Goal: Information Seeking & Learning: Learn about a topic

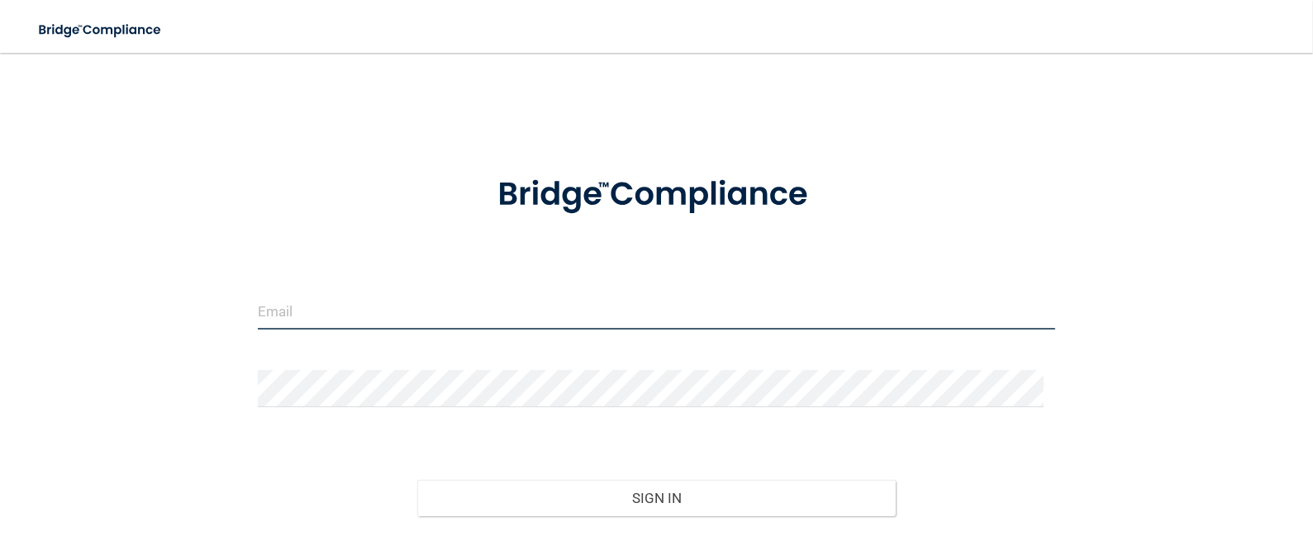
click at [289, 309] on input "email" at bounding box center [657, 310] width 798 height 37
type input "[EMAIL_ADDRESS][DOMAIN_NAME]"
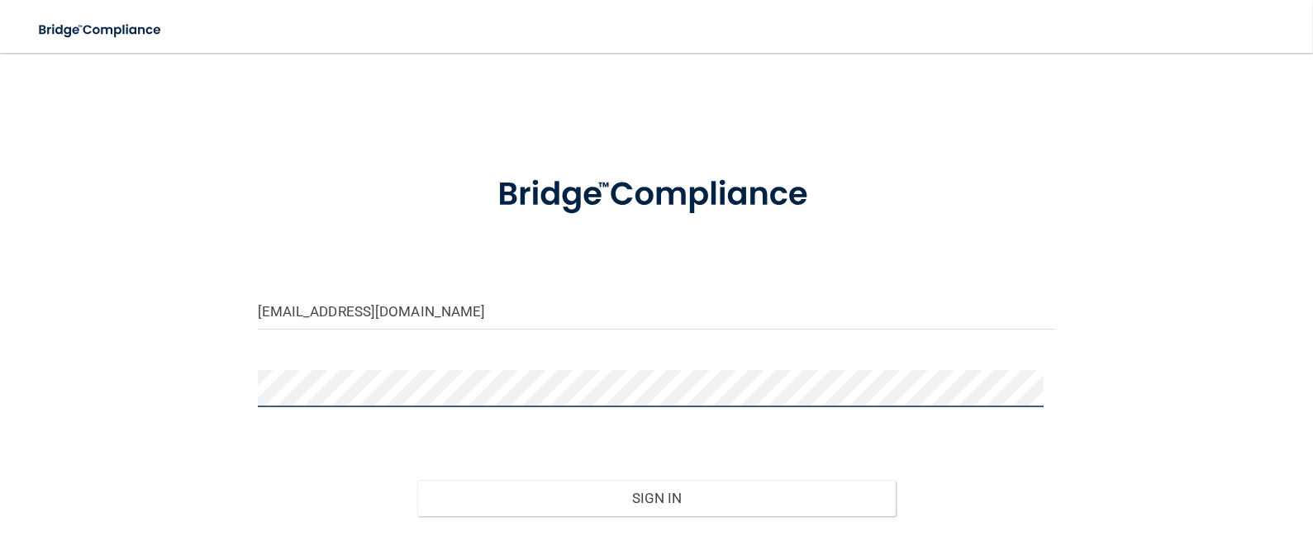
click at [417, 480] on button "Sign In" at bounding box center [656, 498] width 478 height 36
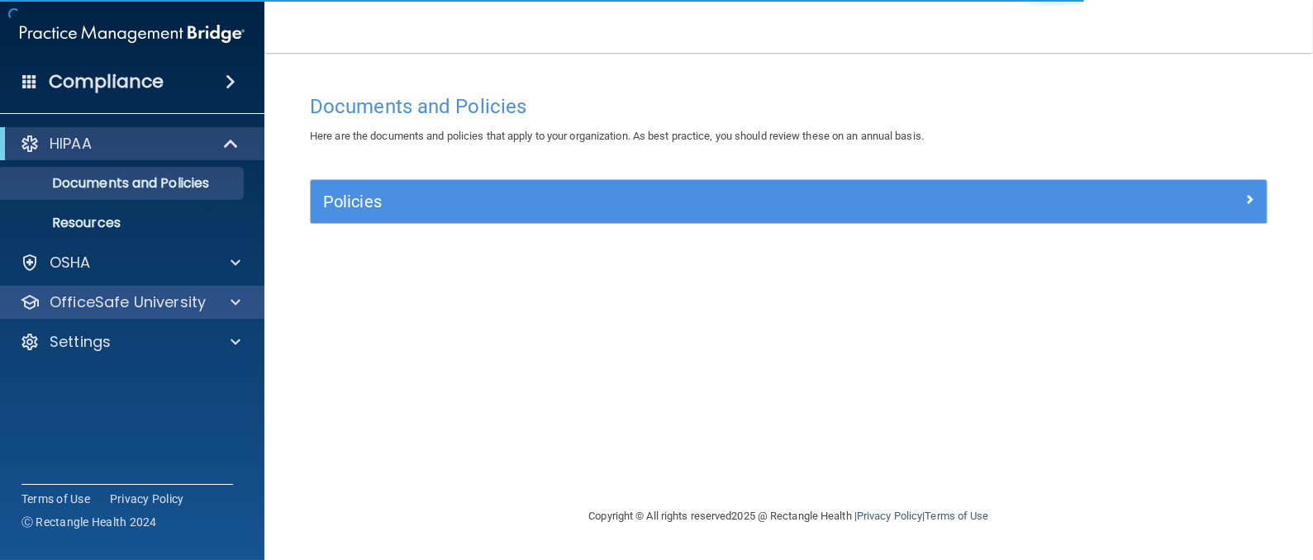
click at [122, 304] on p "OfficeSafe University" at bounding box center [128, 302] width 156 height 20
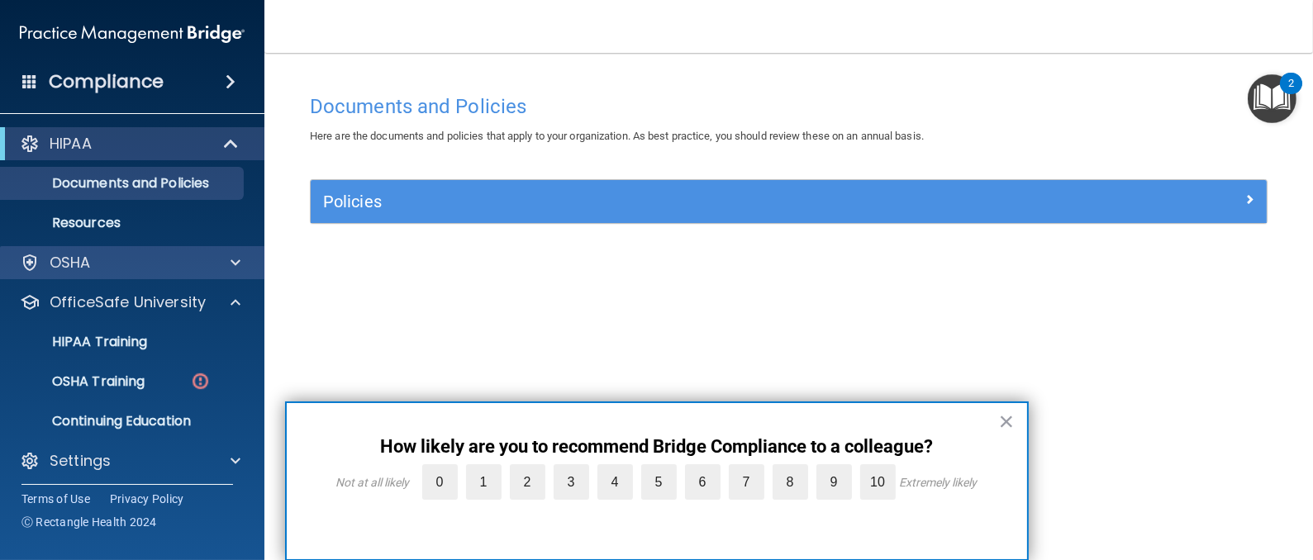
scroll to position [6, 0]
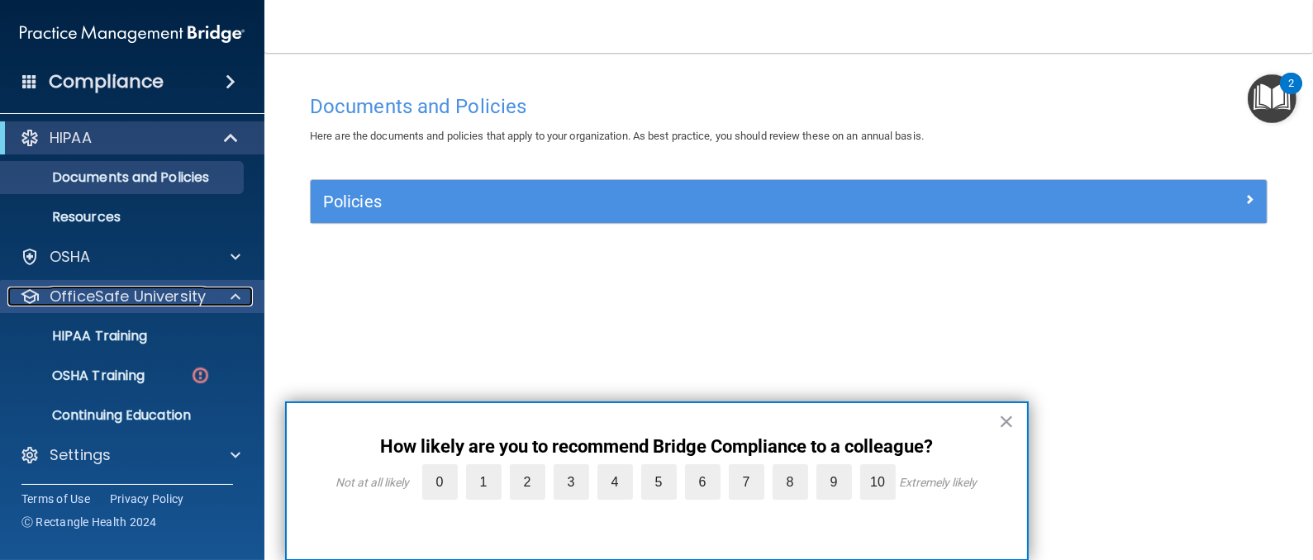
click at [155, 300] on p "OfficeSafe University" at bounding box center [128, 297] width 156 height 20
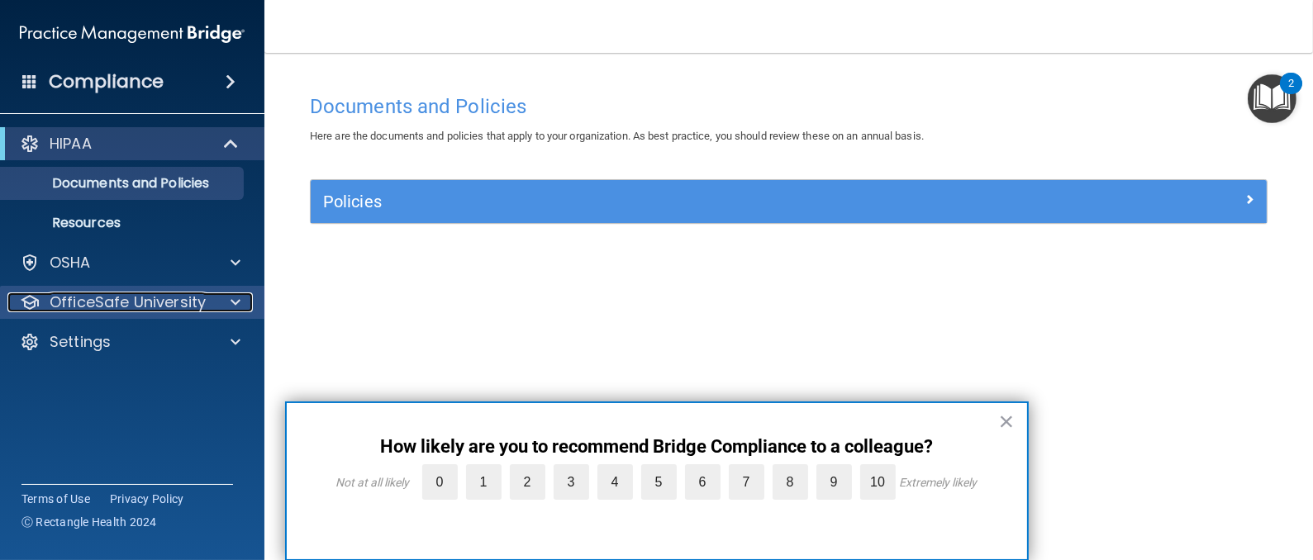
scroll to position [0, 0]
click at [181, 297] on p "OfficeSafe University" at bounding box center [128, 302] width 156 height 20
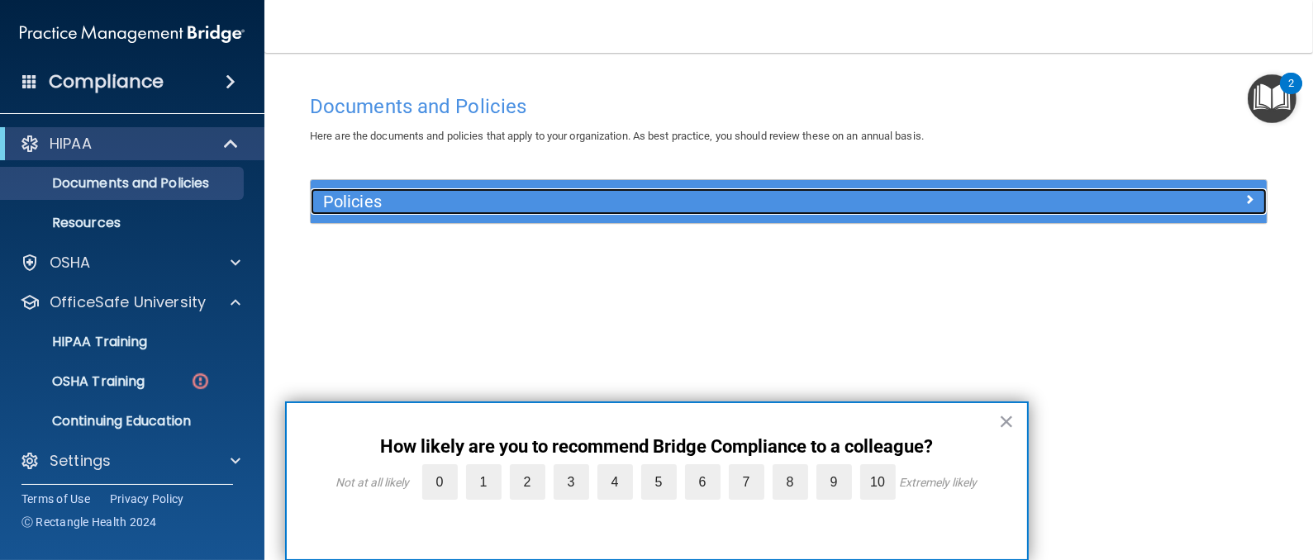
click at [352, 197] on h5 "Policies" at bounding box center [669, 201] width 692 height 18
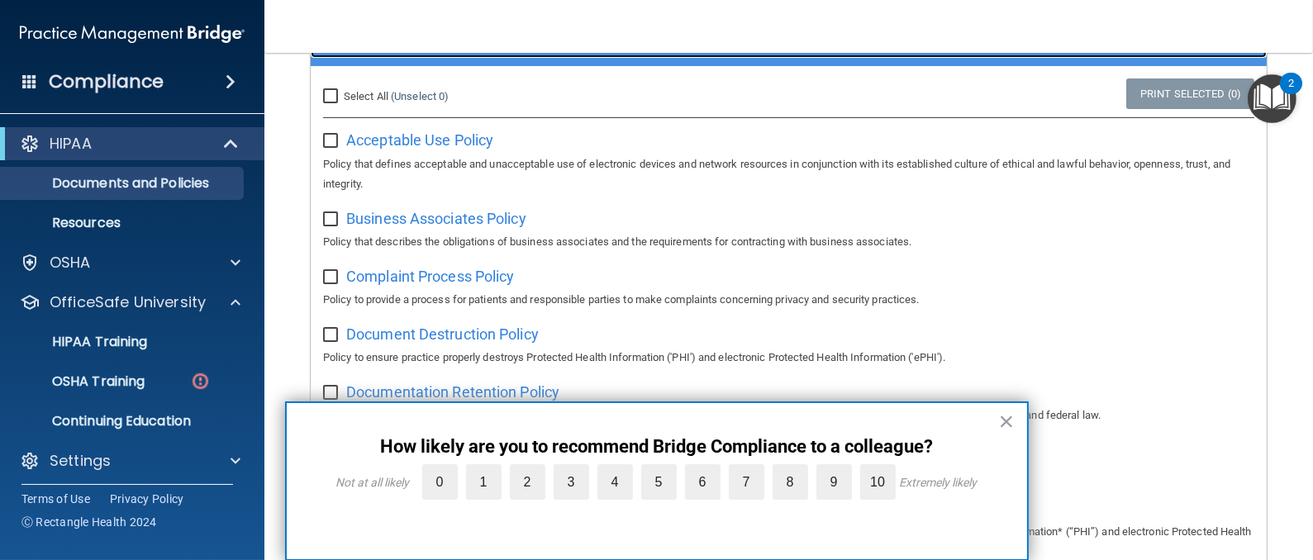
scroll to position [164, 0]
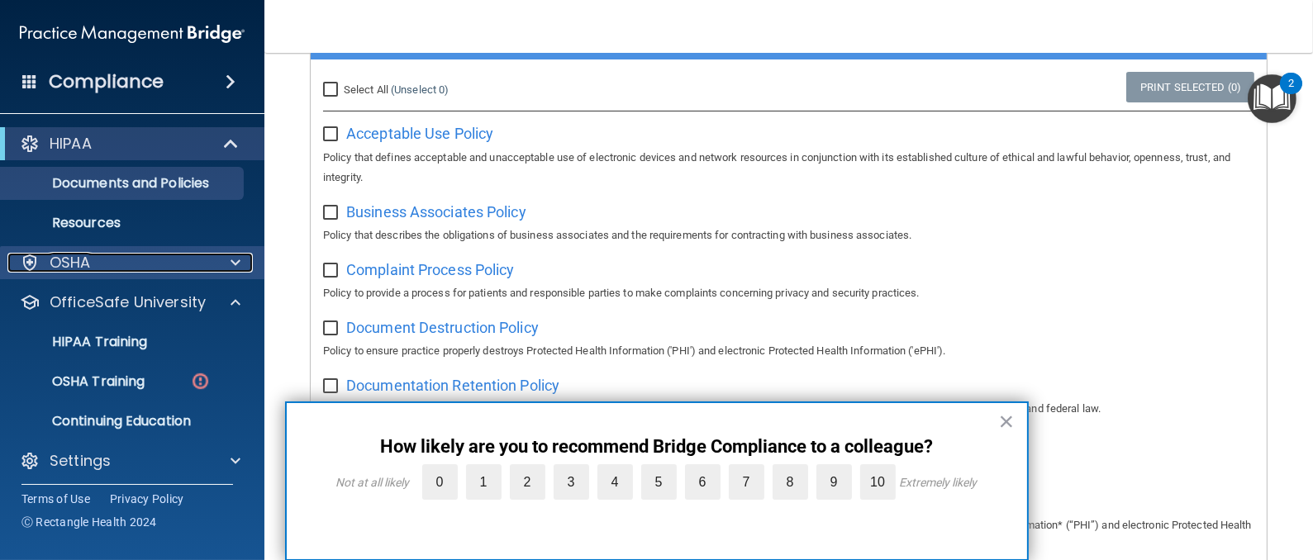
click at [102, 269] on div "OSHA" at bounding box center [109, 263] width 205 height 20
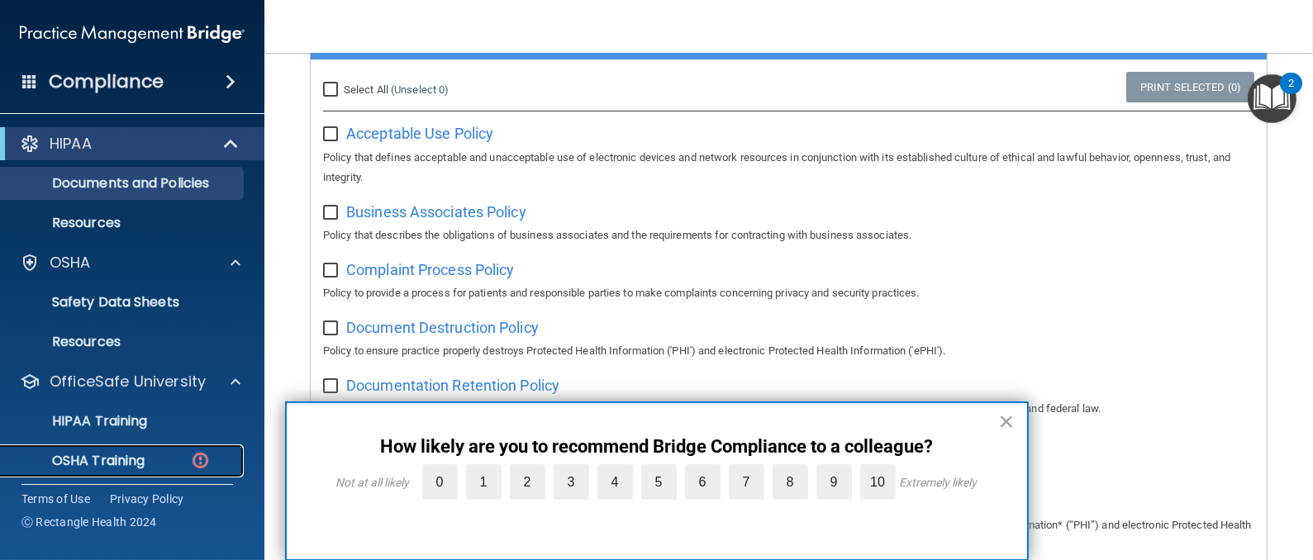
click at [128, 454] on p "OSHA Training" at bounding box center [78, 461] width 134 height 17
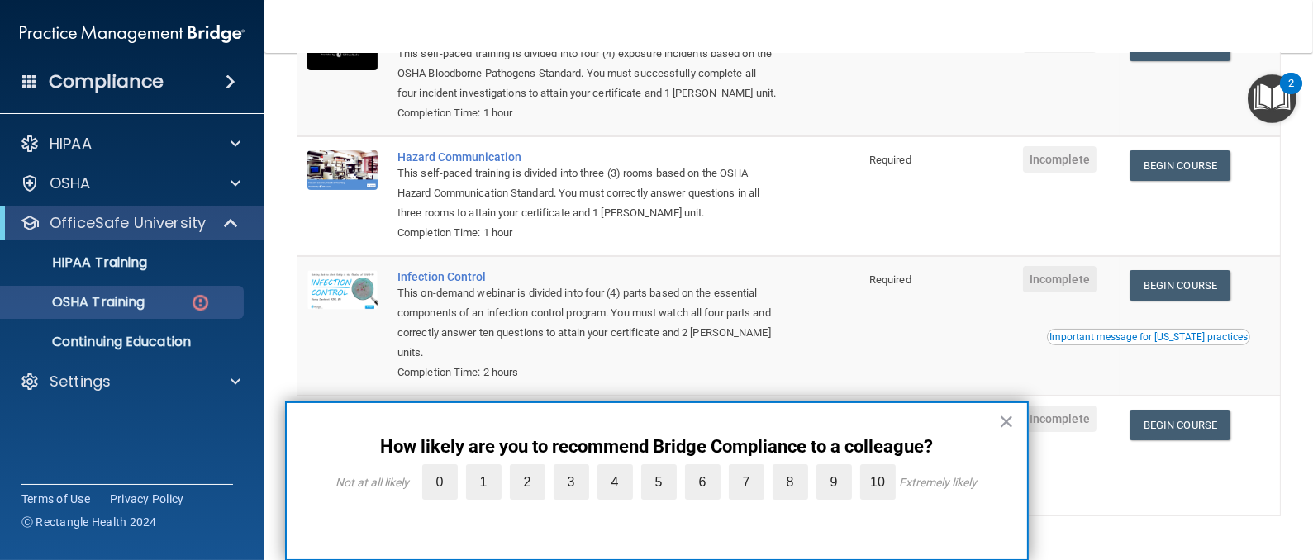
scroll to position [216, 0]
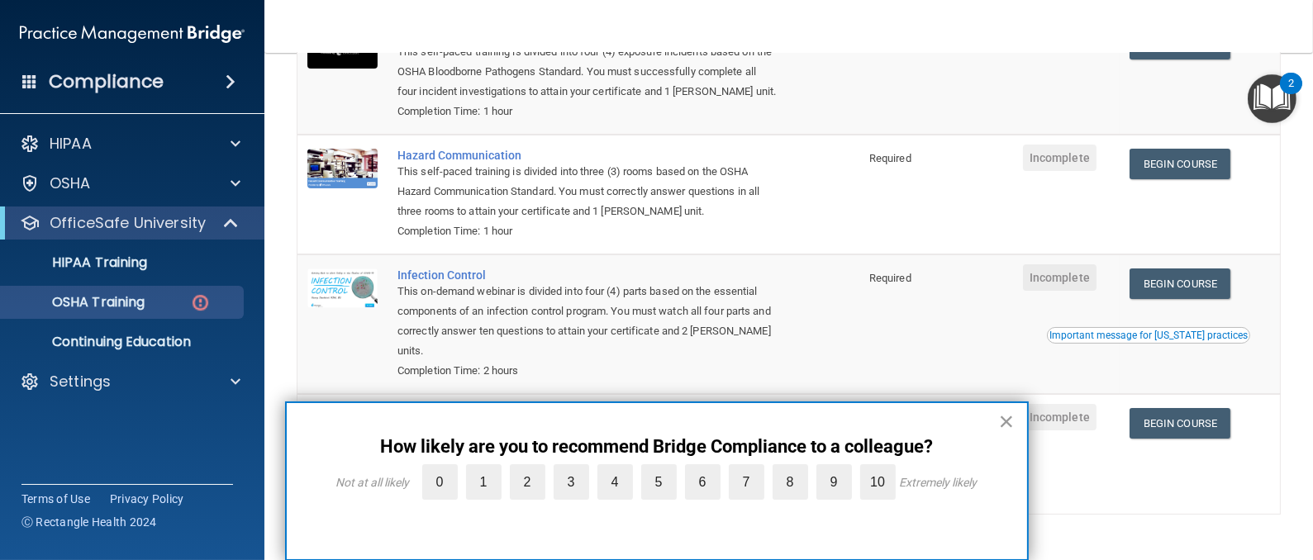
click at [1005, 421] on button "×" at bounding box center [1007, 421] width 16 height 26
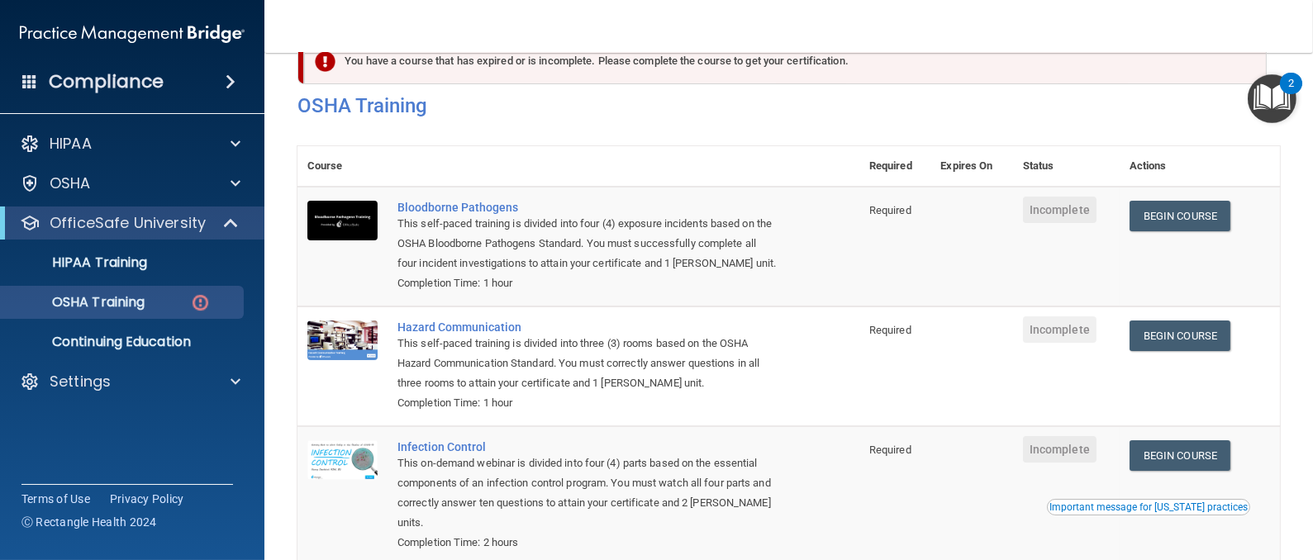
scroll to position [8, 0]
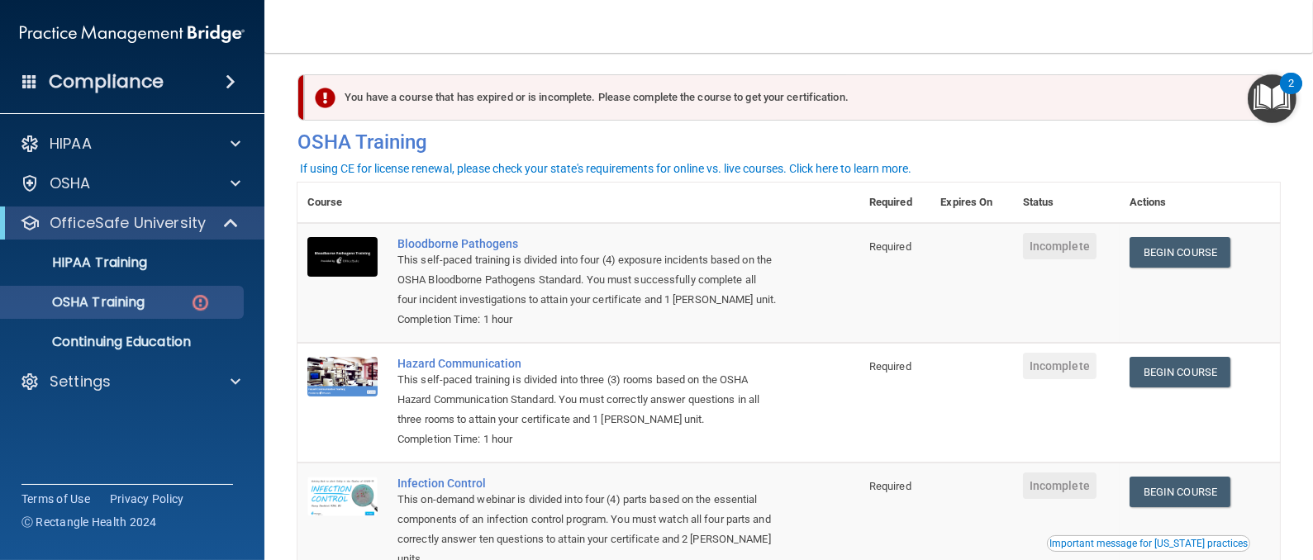
click at [616, 105] on div "You have a course that has expired or is incomplete. Please complete the course…" at bounding box center [785, 97] width 962 height 46
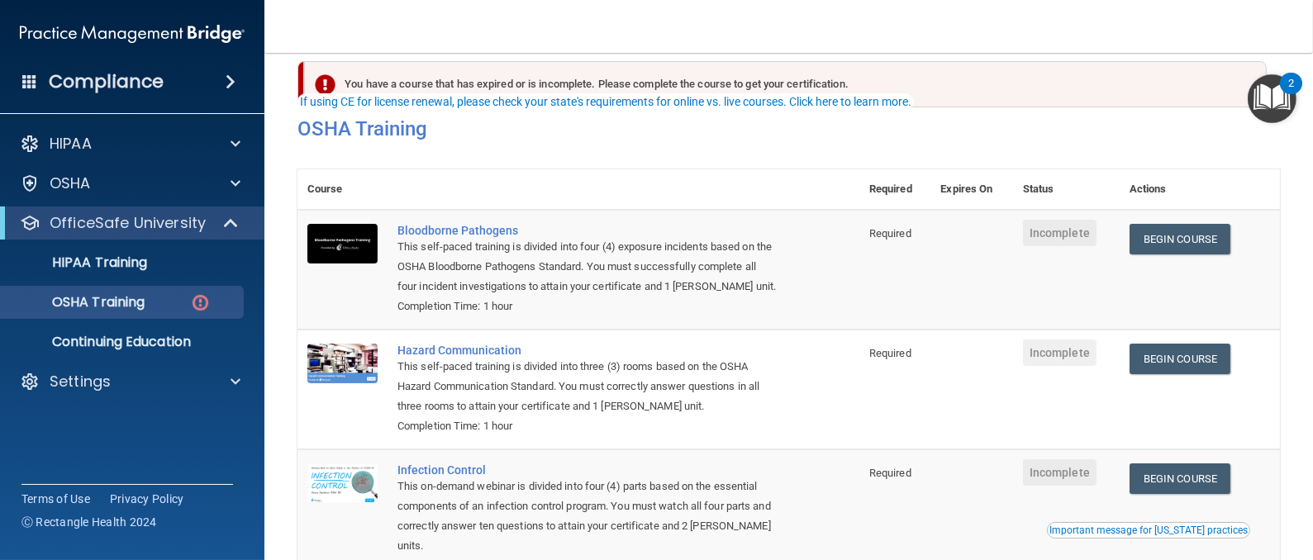
scroll to position [0, 0]
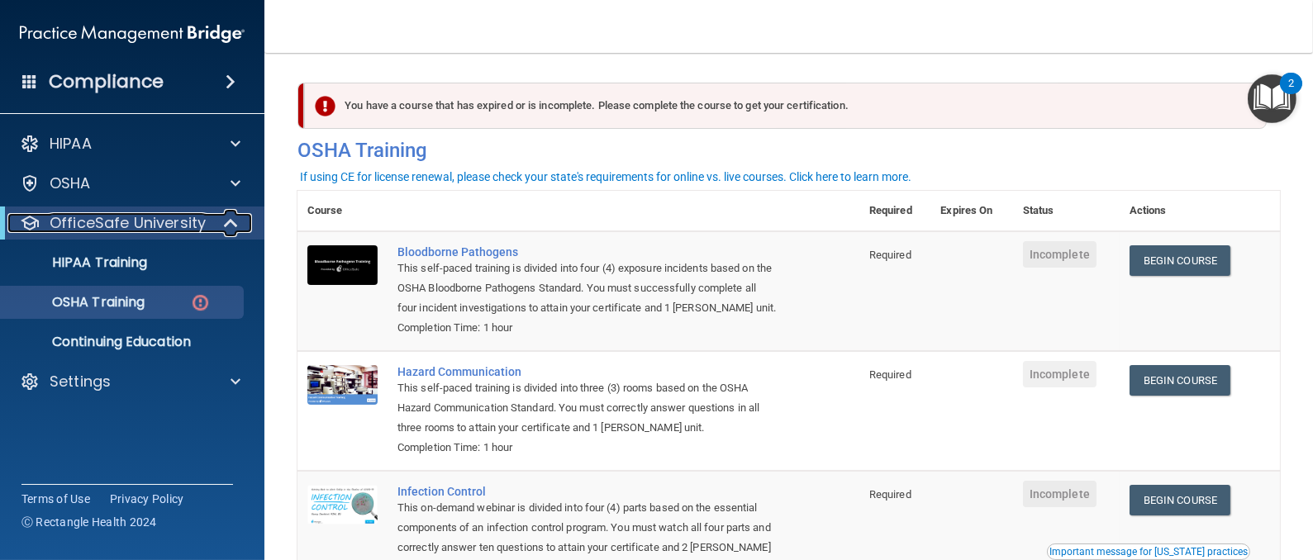
click at [115, 228] on p "OfficeSafe University" at bounding box center [128, 223] width 156 height 20
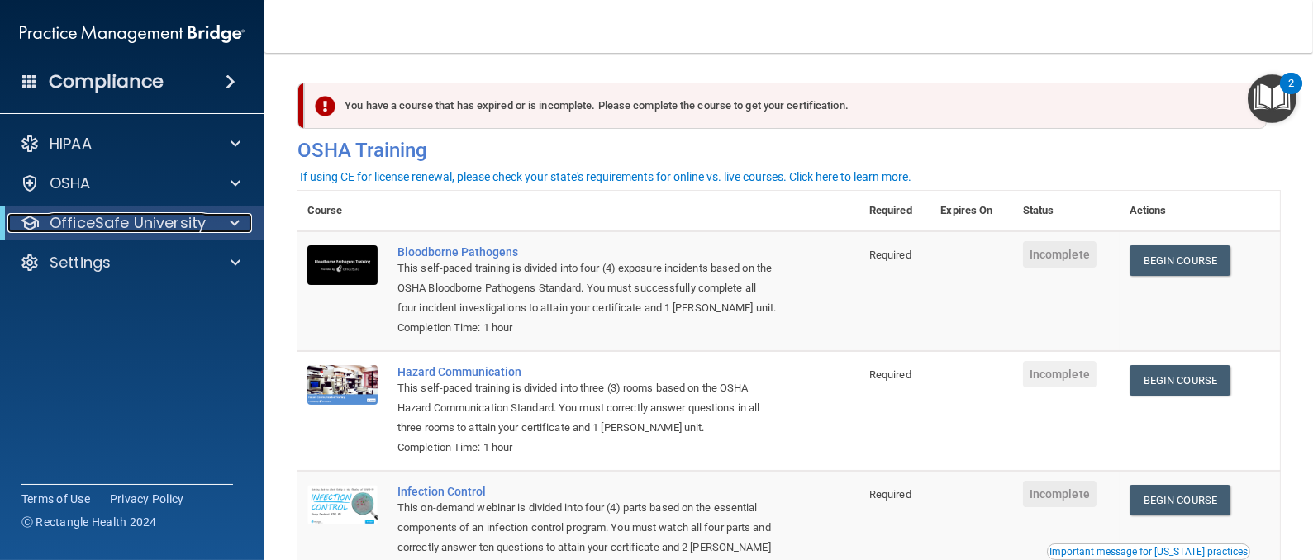
click at [115, 228] on p "OfficeSafe University" at bounding box center [128, 223] width 156 height 20
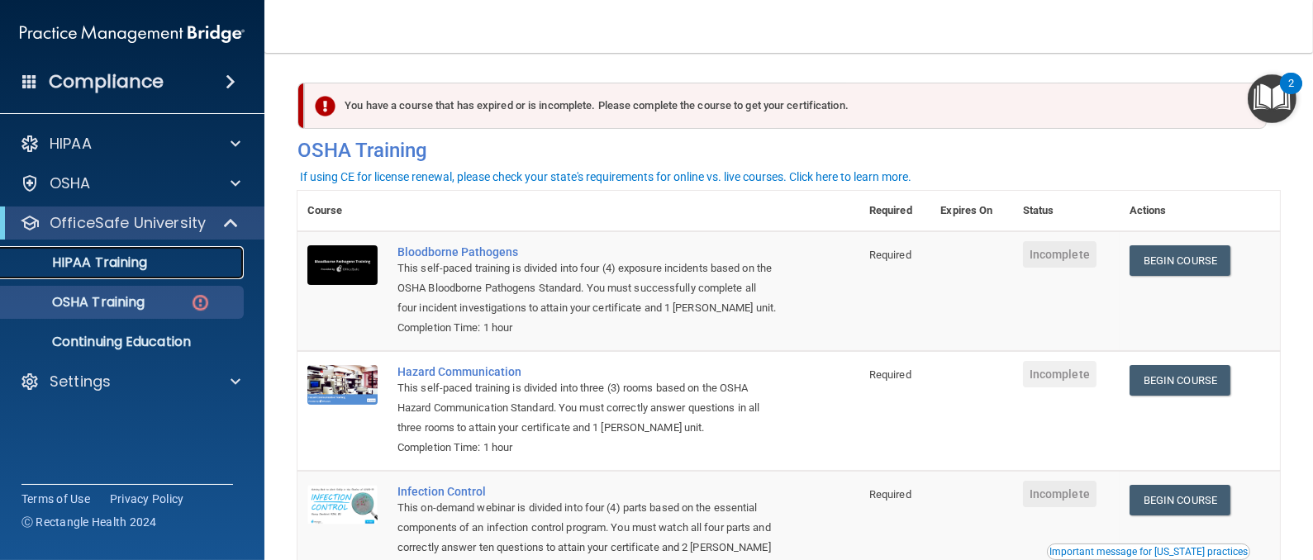
click at [131, 258] on p "HIPAA Training" at bounding box center [79, 262] width 136 height 17
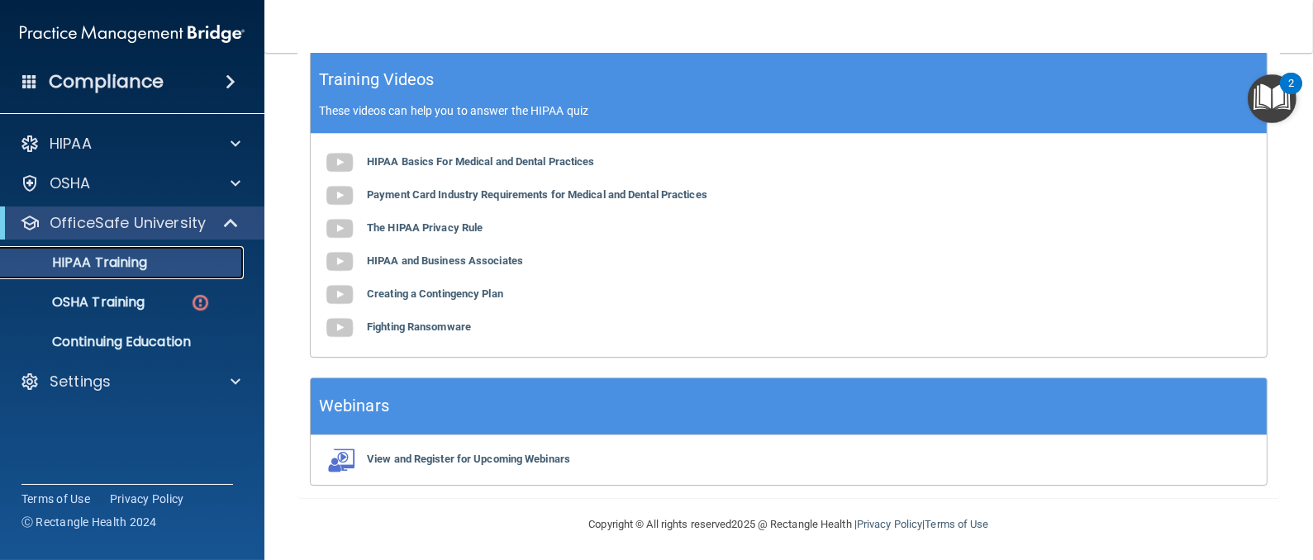
scroll to position [678, 0]
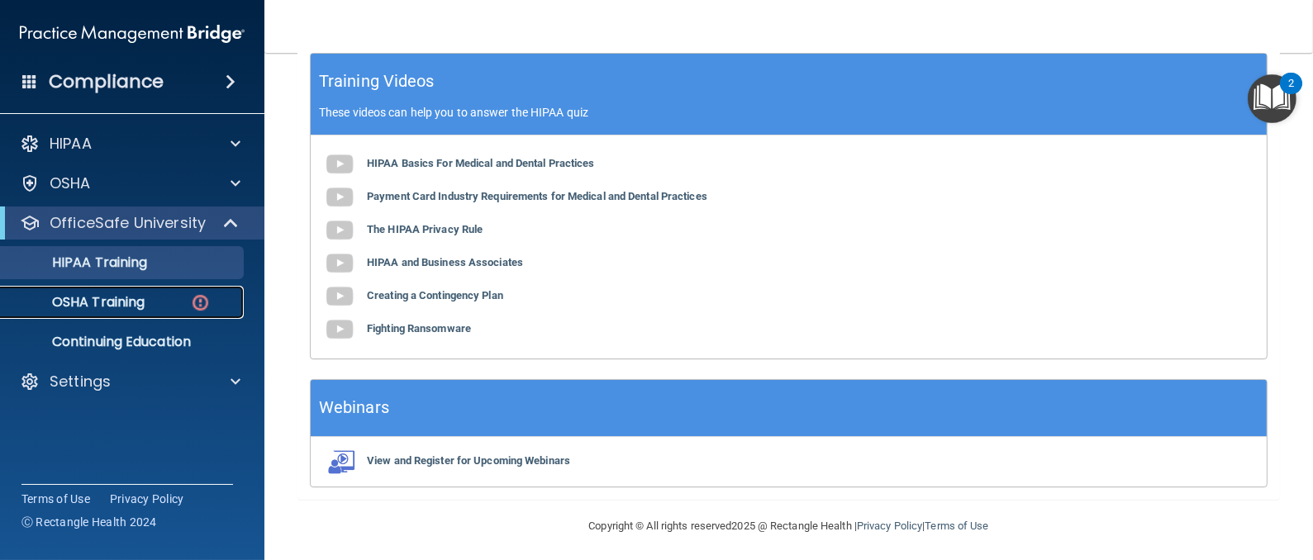
click at [102, 313] on link "OSHA Training" at bounding box center [113, 302] width 260 height 33
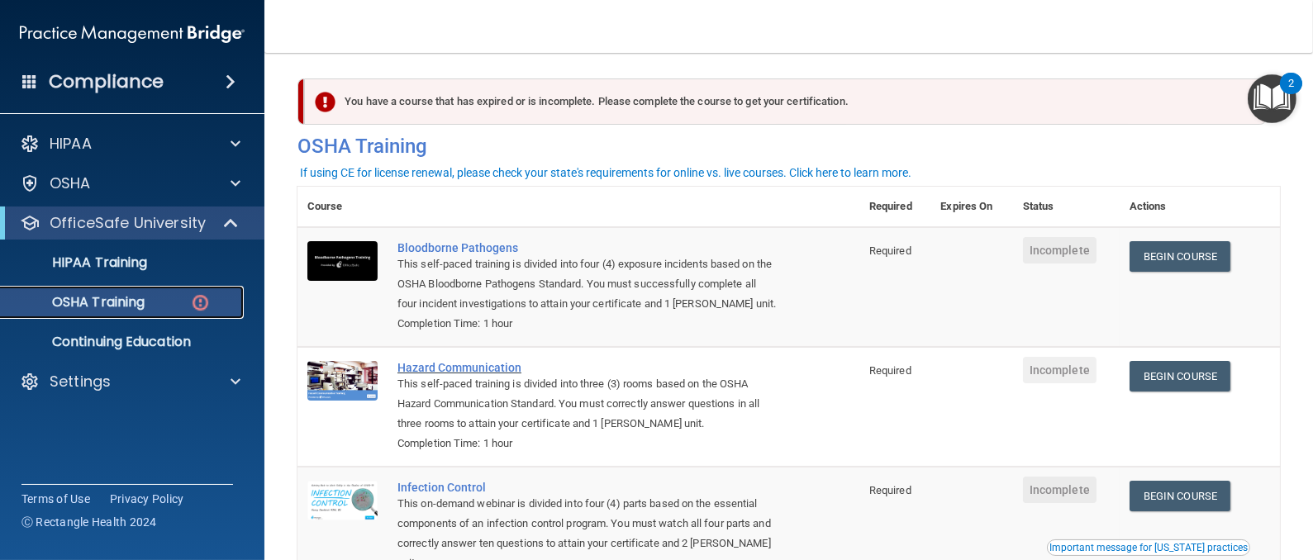
scroll to position [29, 0]
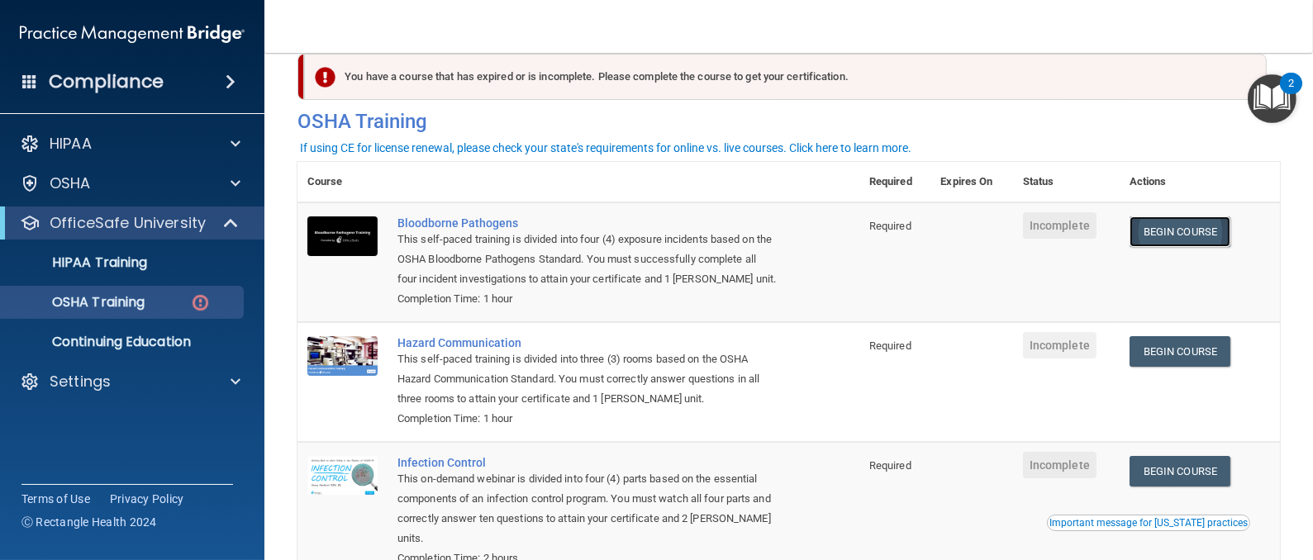
click at [1188, 225] on link "Begin Course" at bounding box center [1179, 231] width 101 height 31
click at [1168, 234] on link "Begin Course" at bounding box center [1179, 231] width 101 height 31
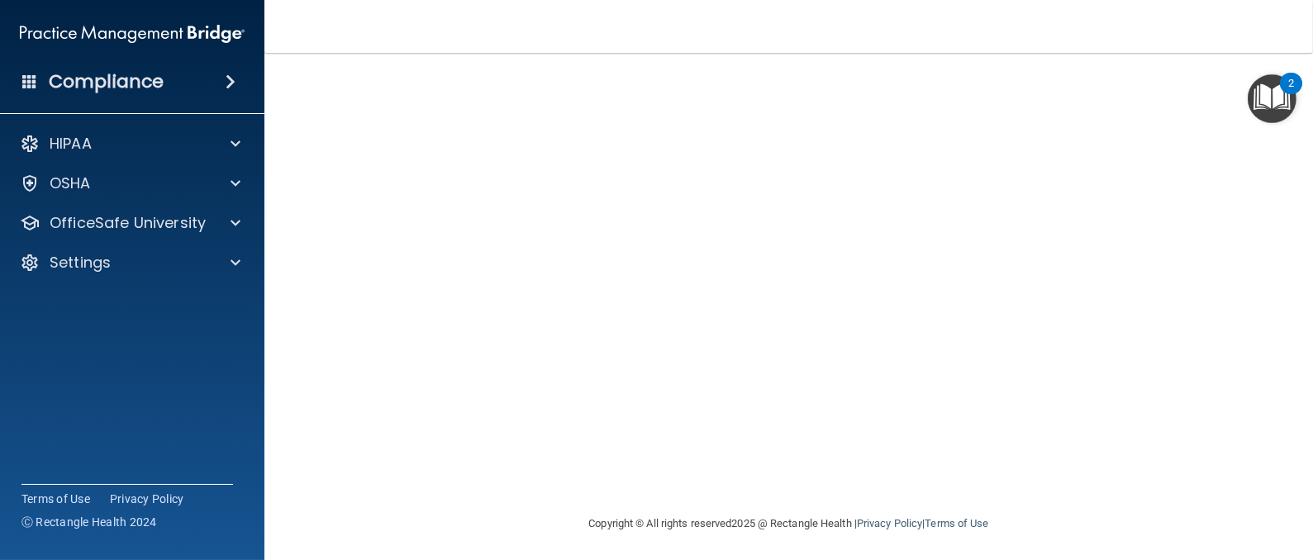
scroll to position [95, 0]
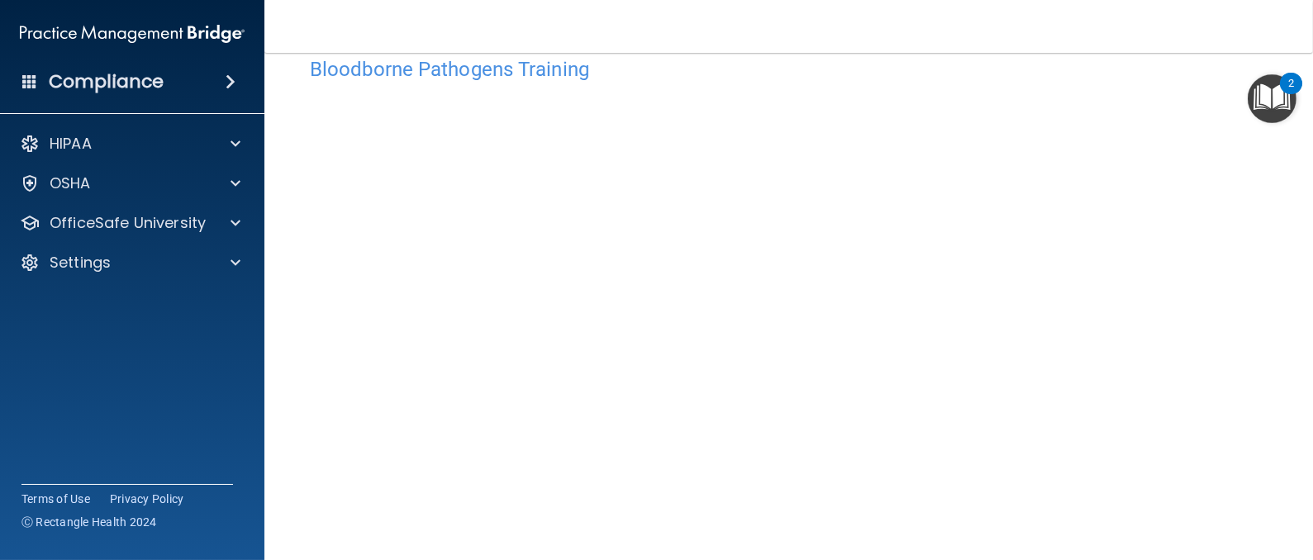
scroll to position [70, 0]
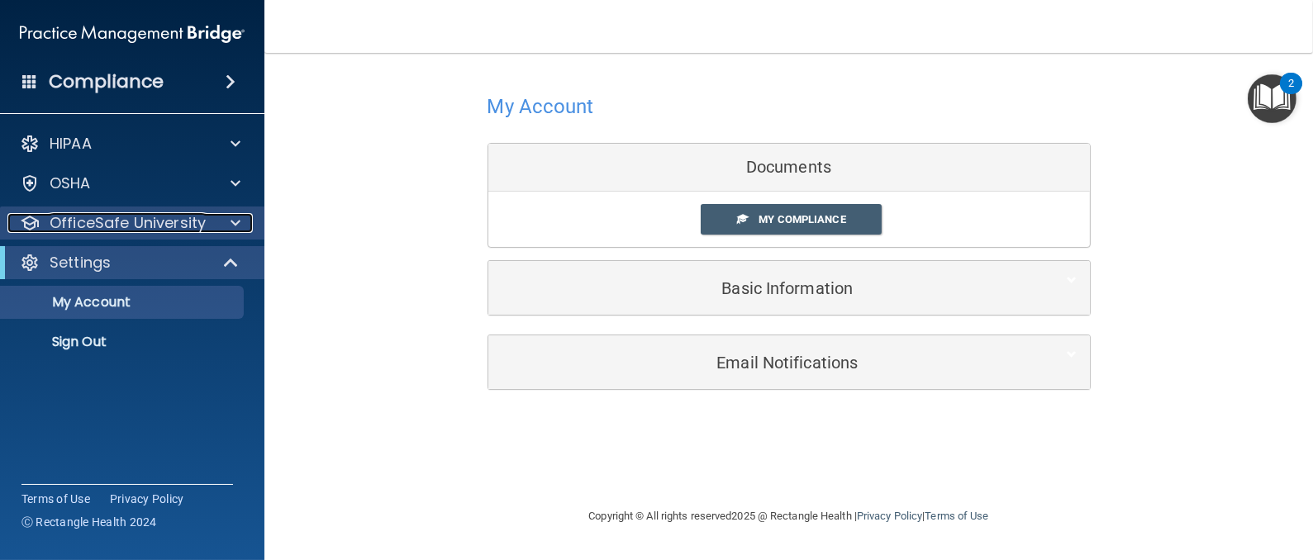
click at [115, 226] on p "OfficeSafe University" at bounding box center [128, 223] width 156 height 20
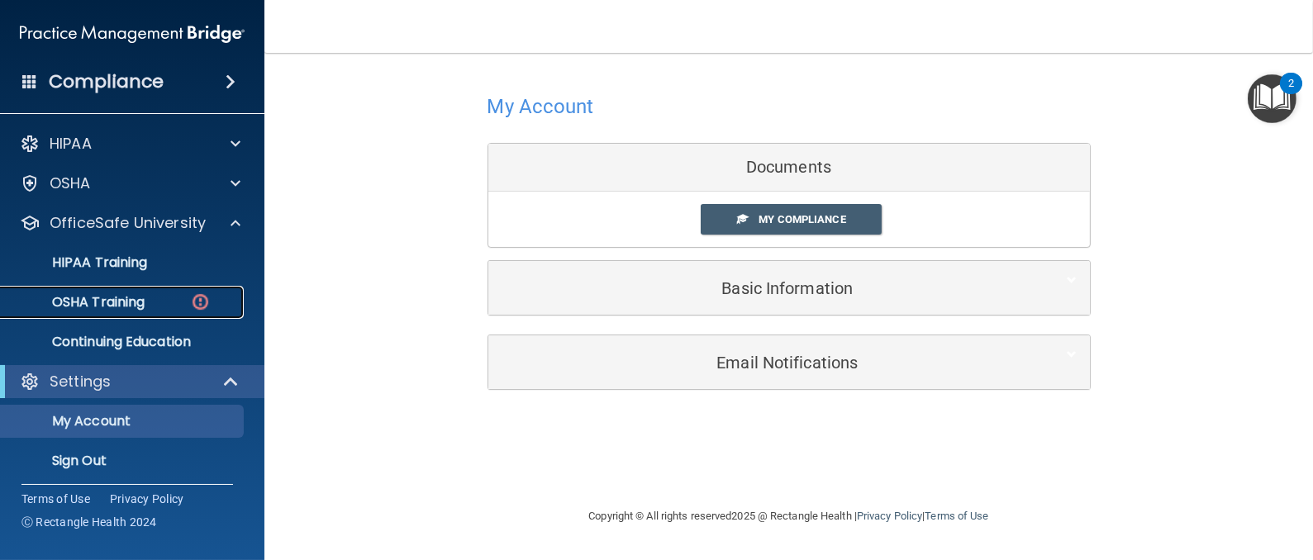
click at [135, 308] on p "OSHA Training" at bounding box center [78, 302] width 134 height 17
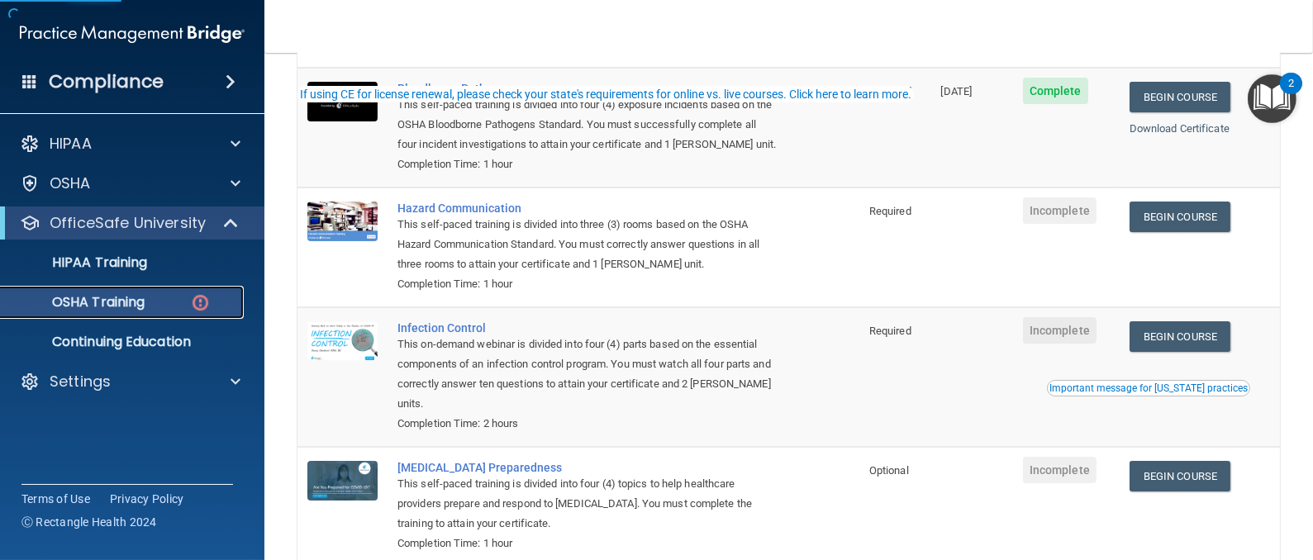
scroll to position [167, 0]
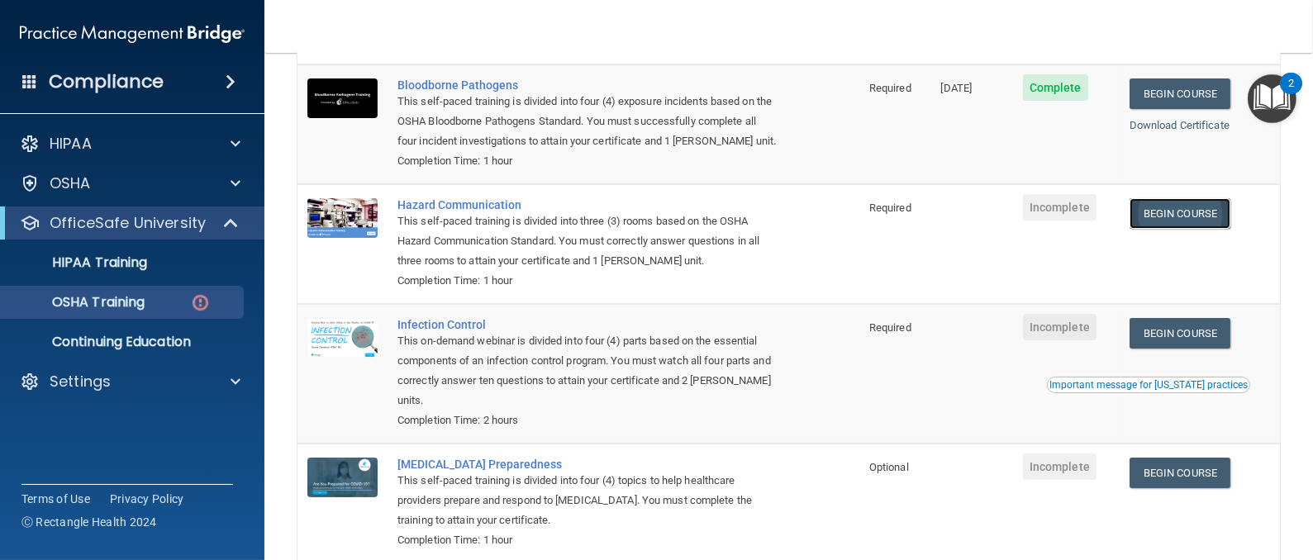
click at [1188, 210] on link "Begin Course" at bounding box center [1179, 213] width 101 height 31
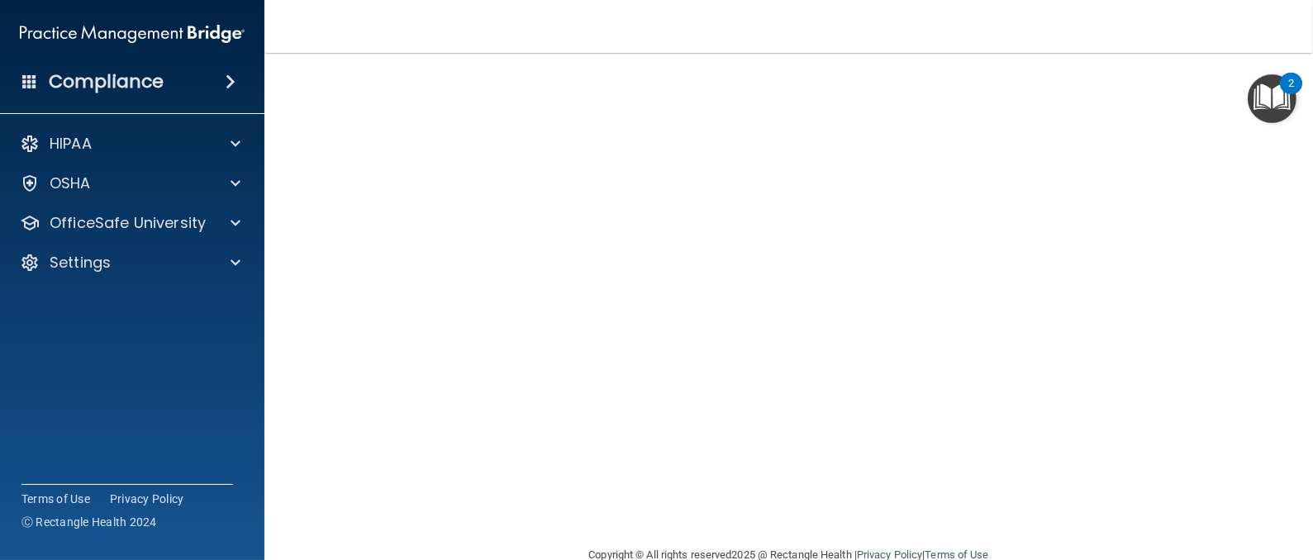
scroll to position [61, 0]
